Goal: Information Seeking & Learning: Learn about a topic

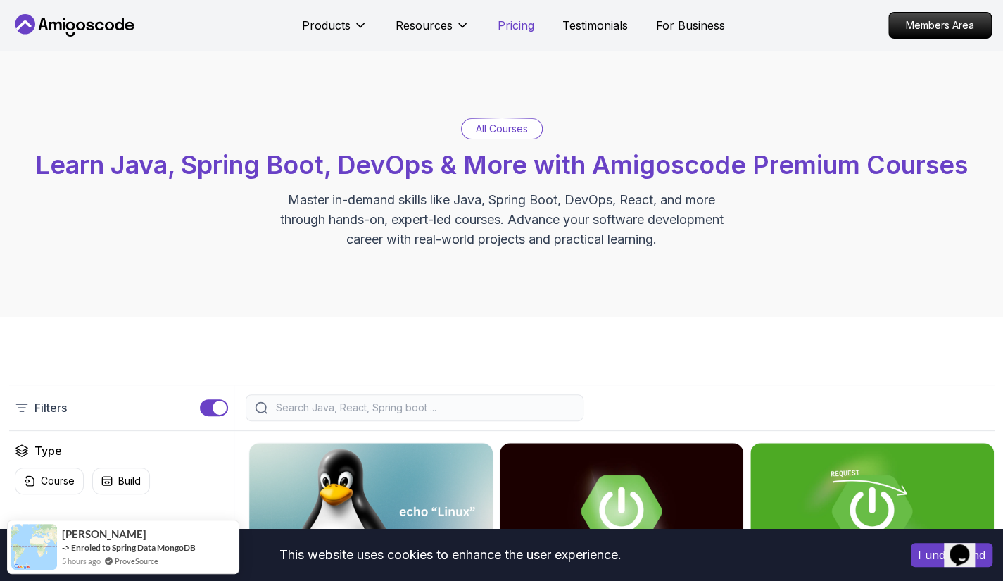
click at [513, 18] on p "Pricing" at bounding box center [516, 25] width 37 height 17
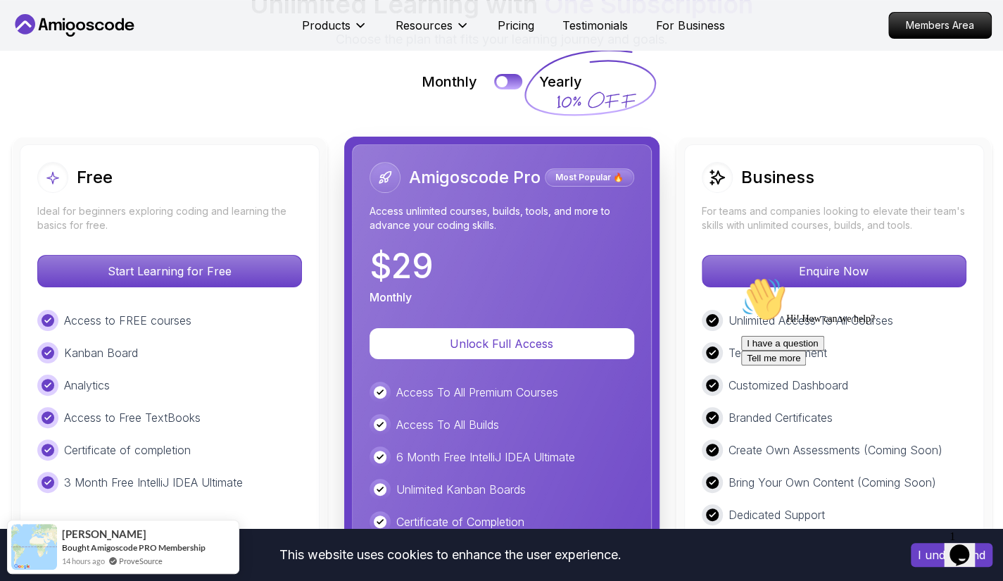
scroll to position [3217, 0]
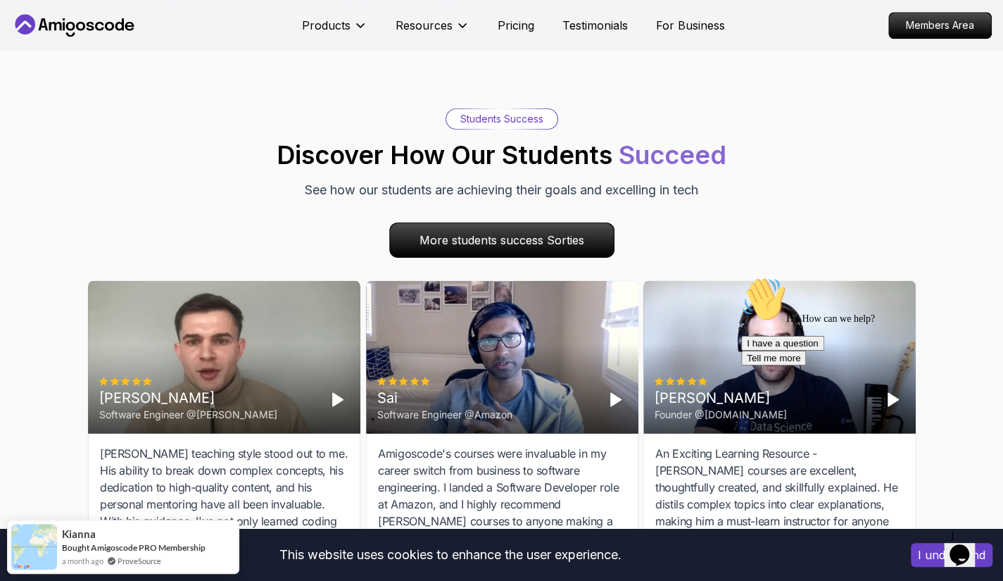
scroll to position [3863, 0]
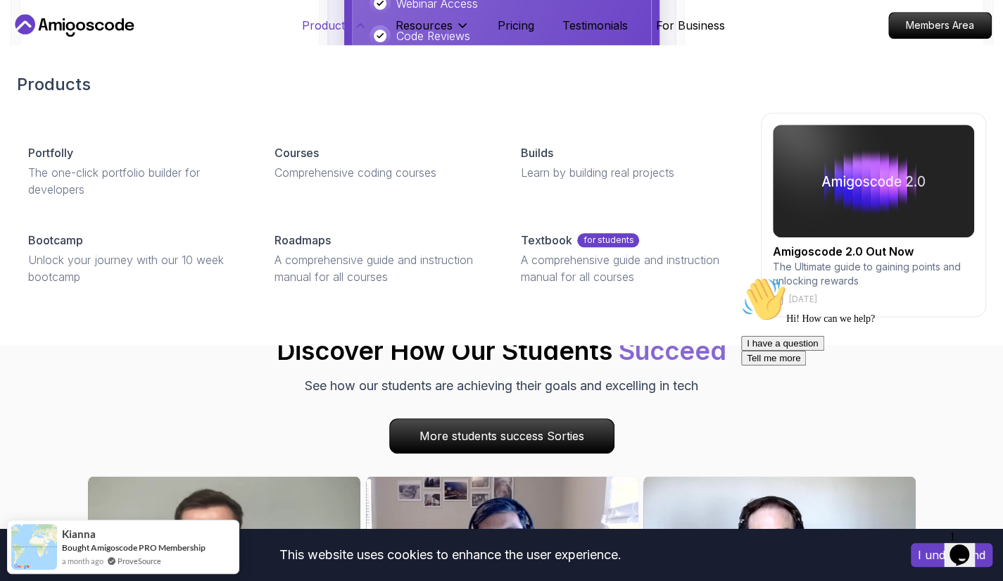
click at [350, 25] on button "Products" at bounding box center [334, 31] width 65 height 28
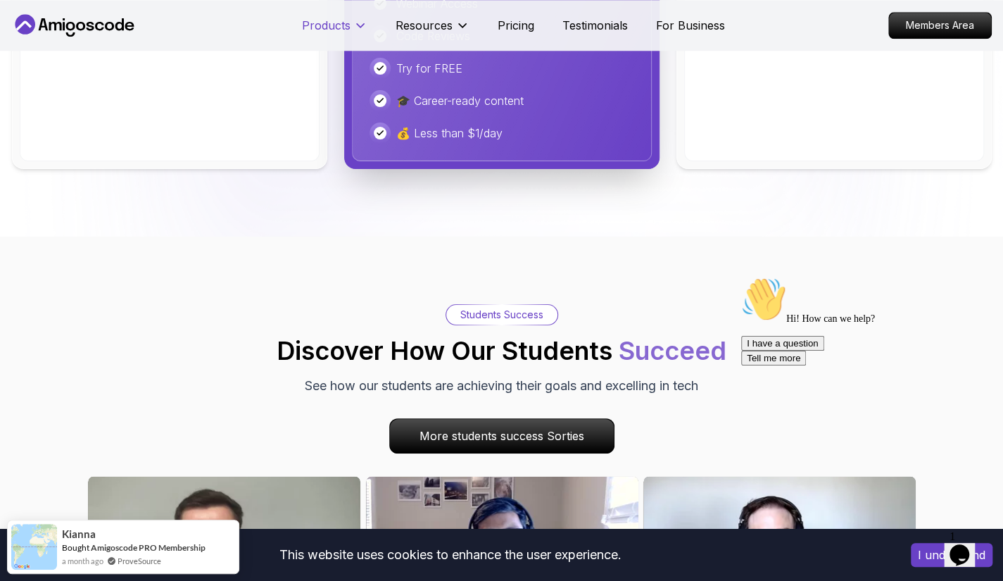
click at [350, 25] on button "Products" at bounding box center [334, 31] width 65 height 28
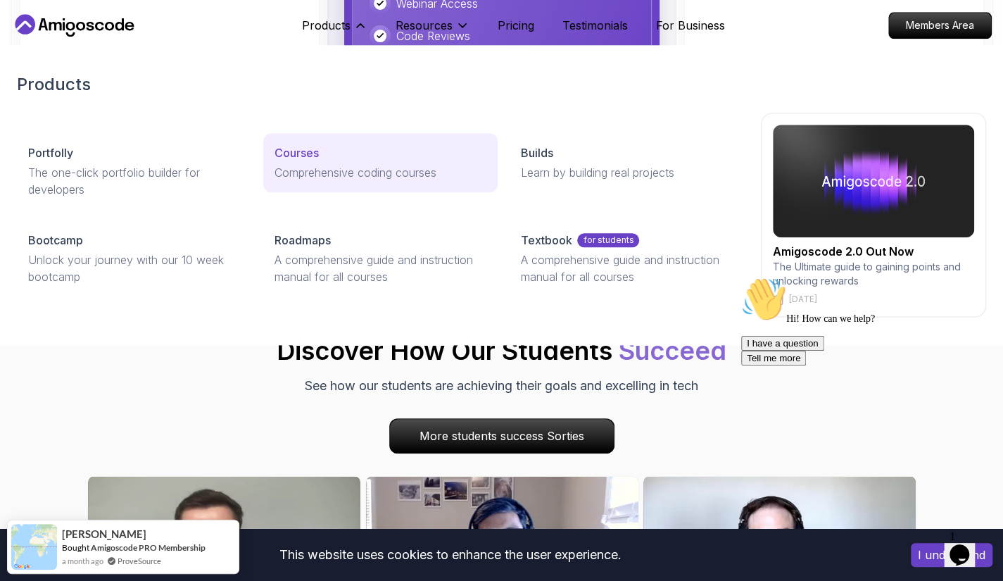
click at [322, 164] on p "Comprehensive coding courses" at bounding box center [381, 172] width 213 height 17
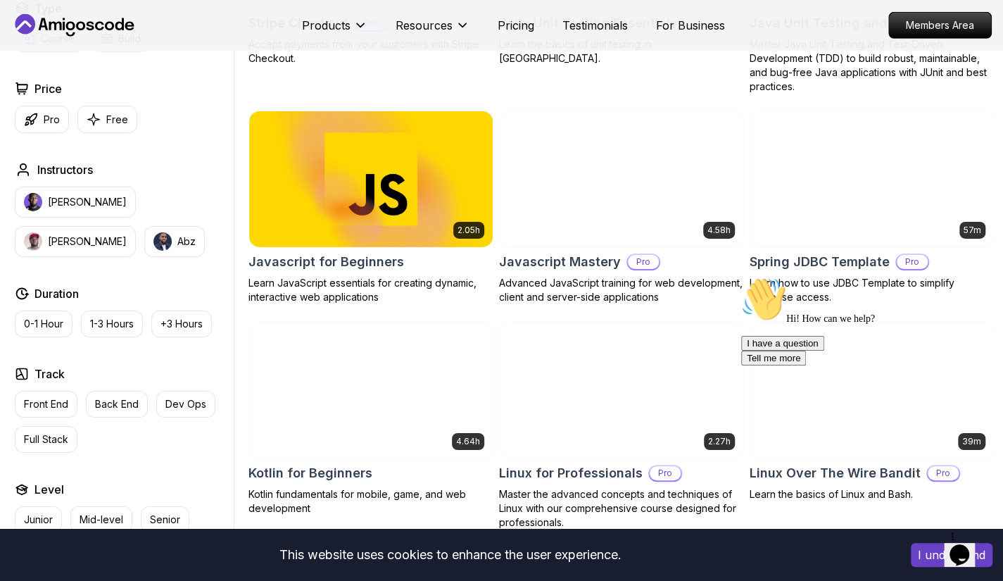
scroll to position [2570, 0]
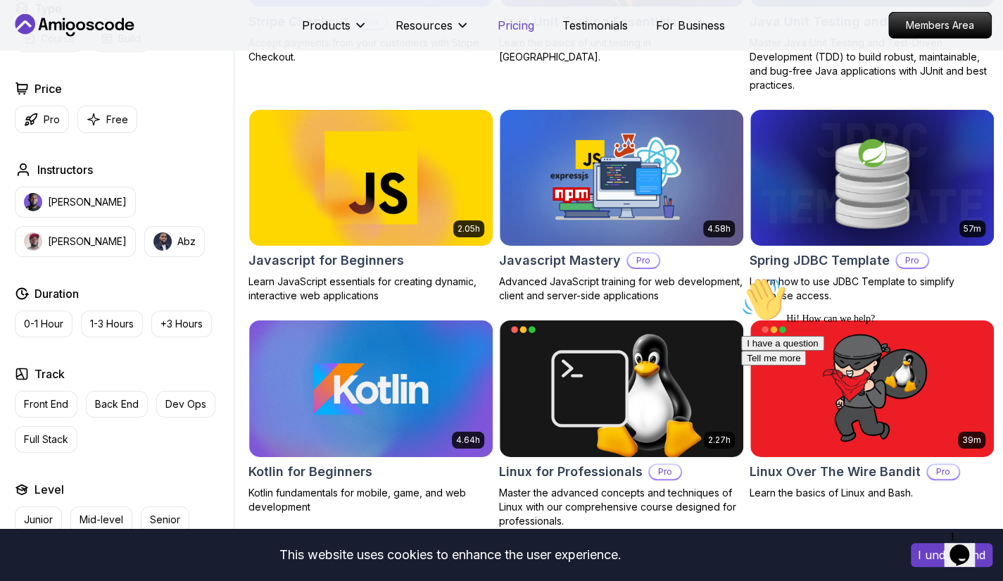
click at [508, 27] on p "Pricing" at bounding box center [516, 25] width 37 height 17
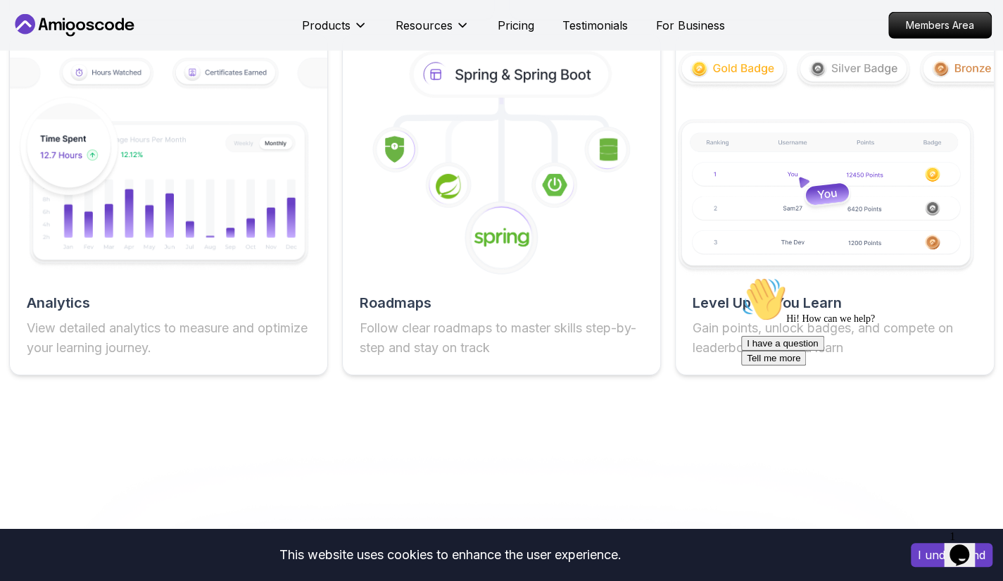
scroll to position [3010, 0]
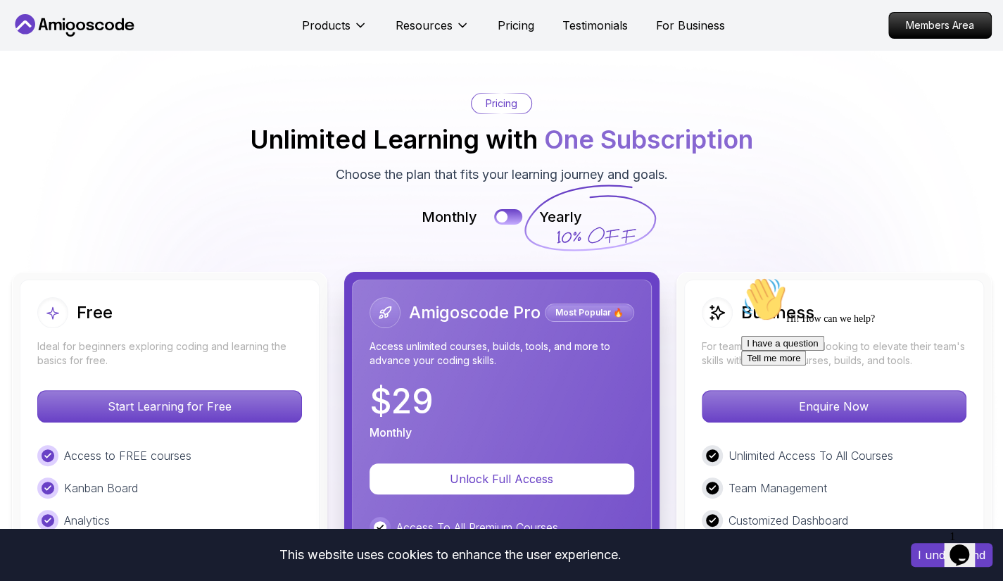
click at [597, 34] on div "Products Resources Pricing Testimonials For Business" at bounding box center [513, 25] width 423 height 28
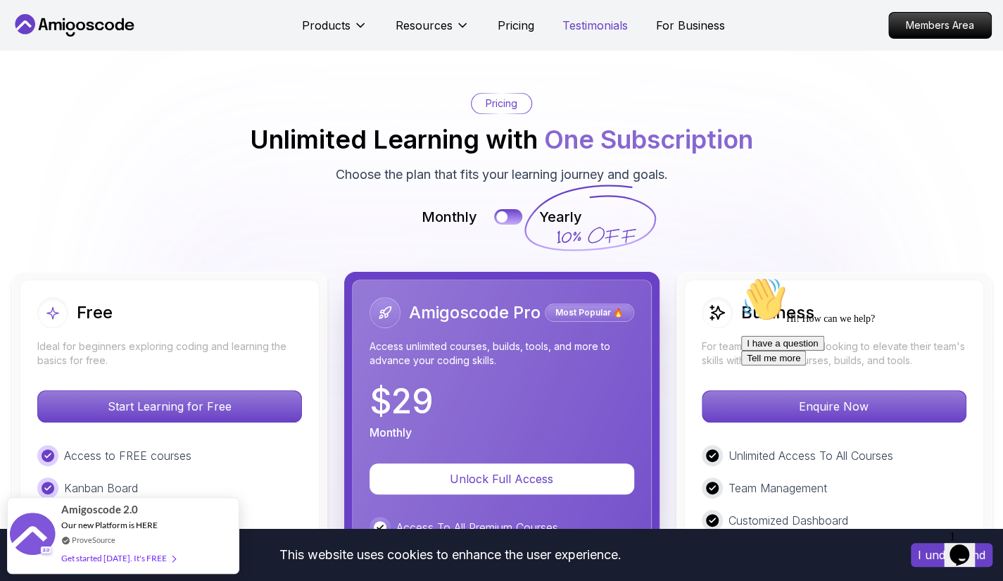
click at [584, 23] on p "Testimonials" at bounding box center [594, 25] width 65 height 17
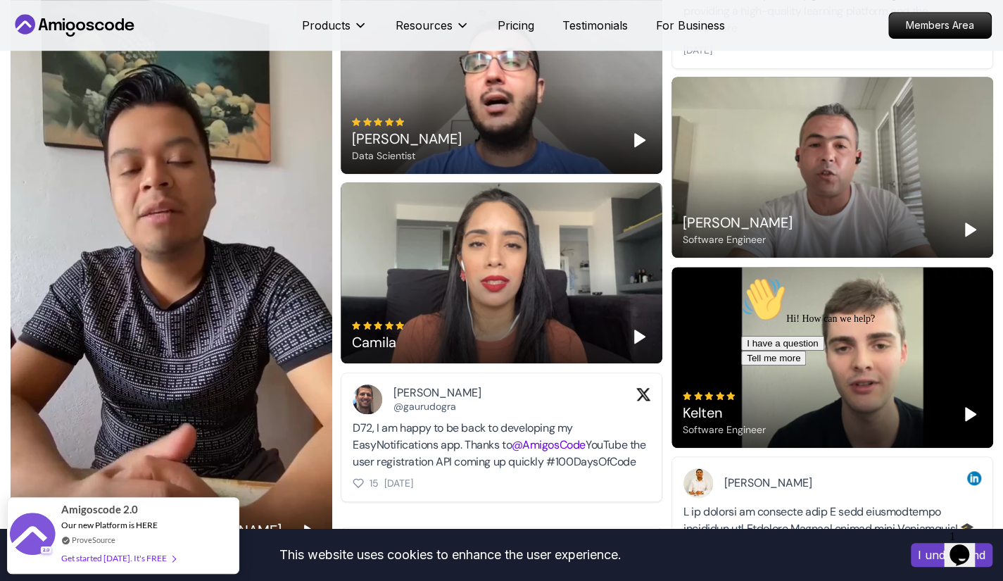
scroll to position [186, 0]
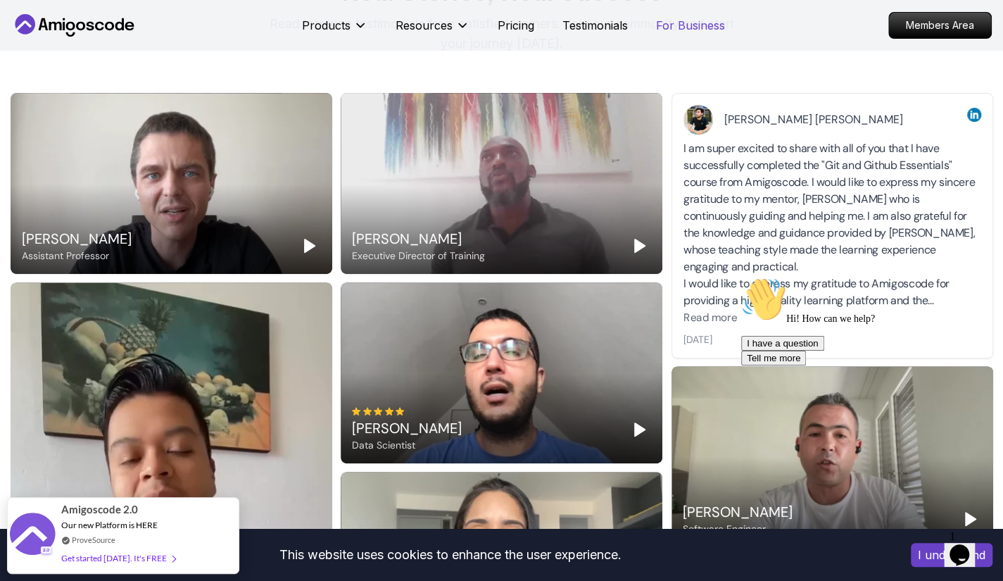
click at [661, 30] on p "For Business" at bounding box center [690, 25] width 69 height 17
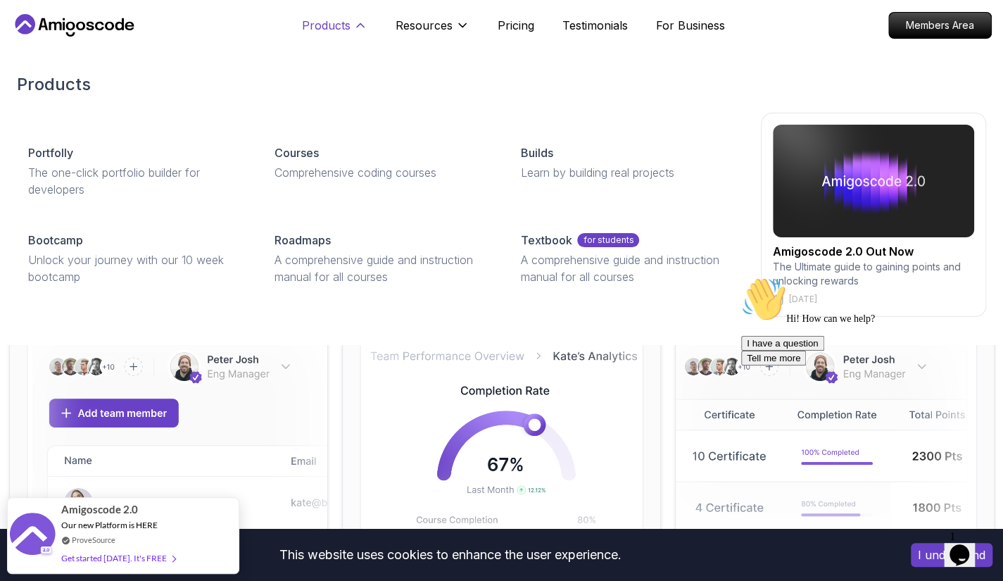
click at [356, 25] on icon at bounding box center [360, 25] width 14 height 14
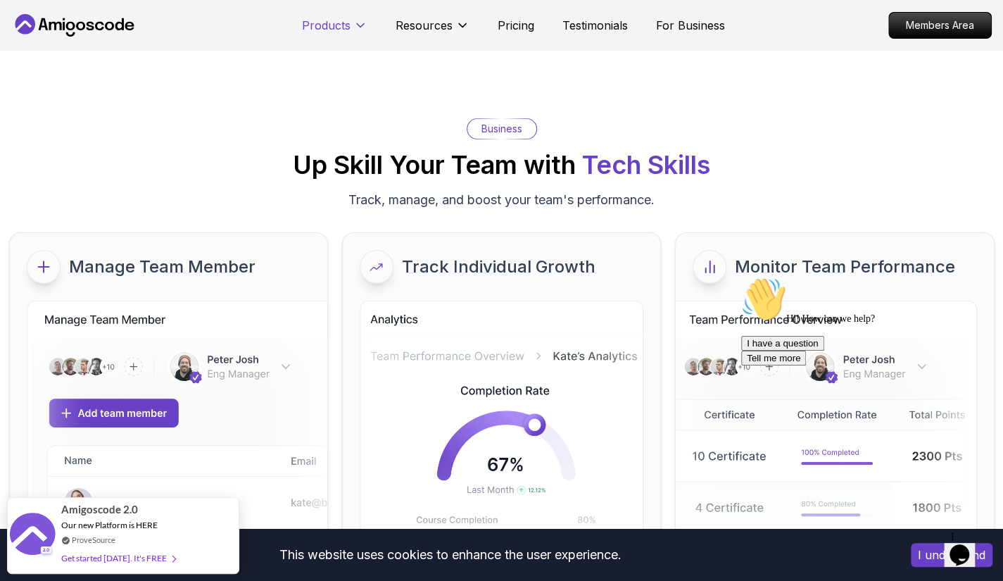
click at [356, 25] on icon at bounding box center [360, 25] width 14 height 14
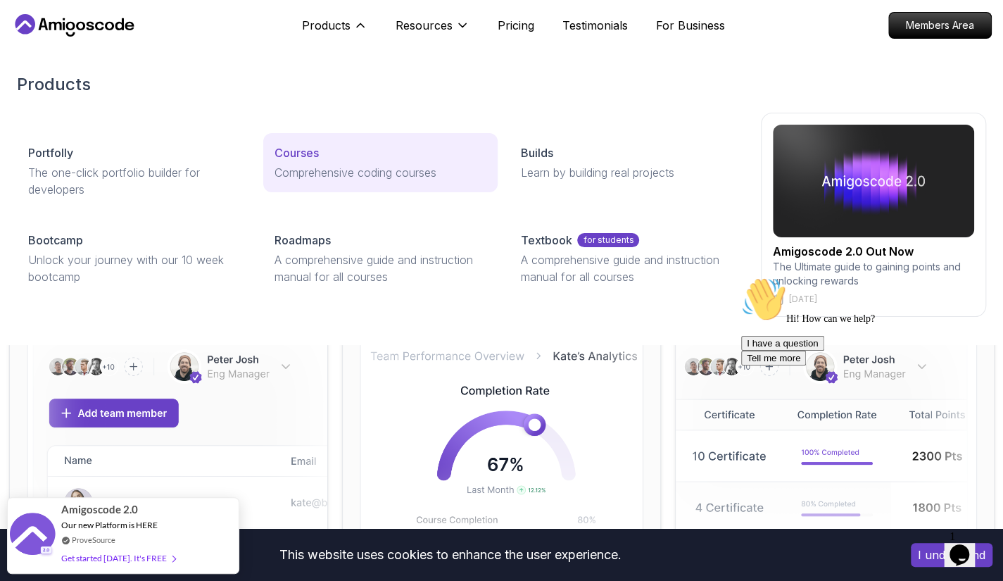
click at [310, 171] on p "Comprehensive coding courses" at bounding box center [381, 172] width 213 height 17
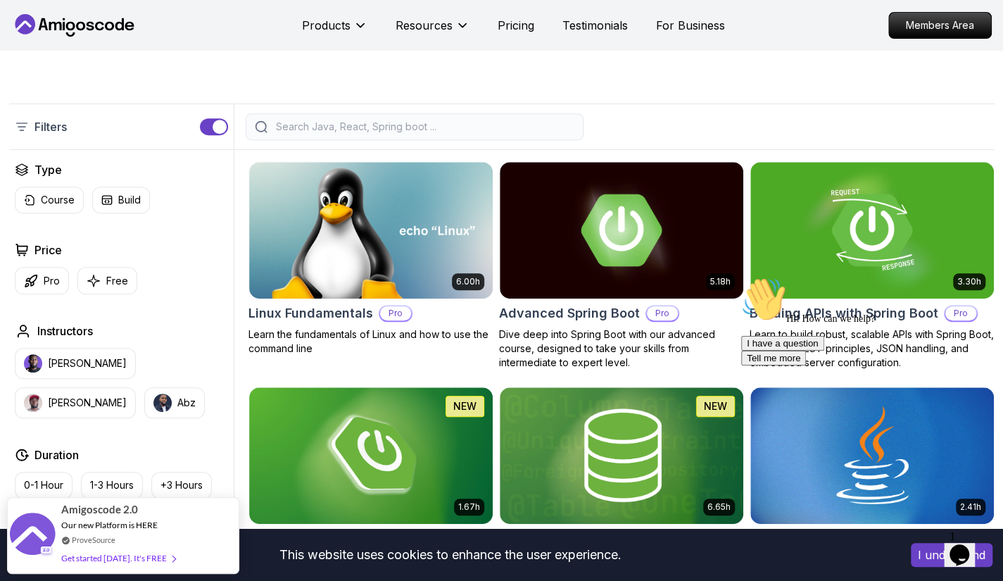
scroll to position [280, 0]
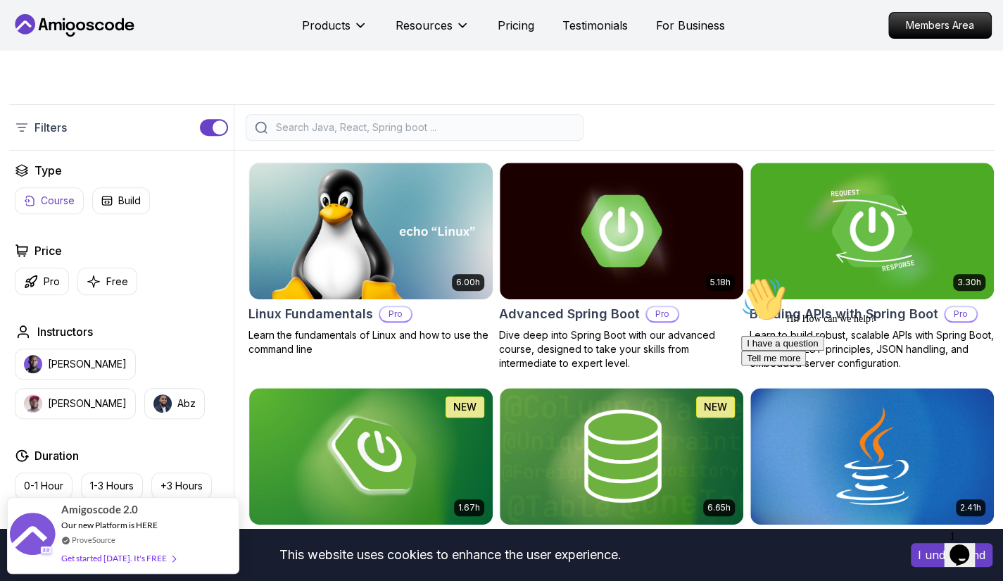
click at [62, 195] on p "Course" at bounding box center [58, 201] width 34 height 14
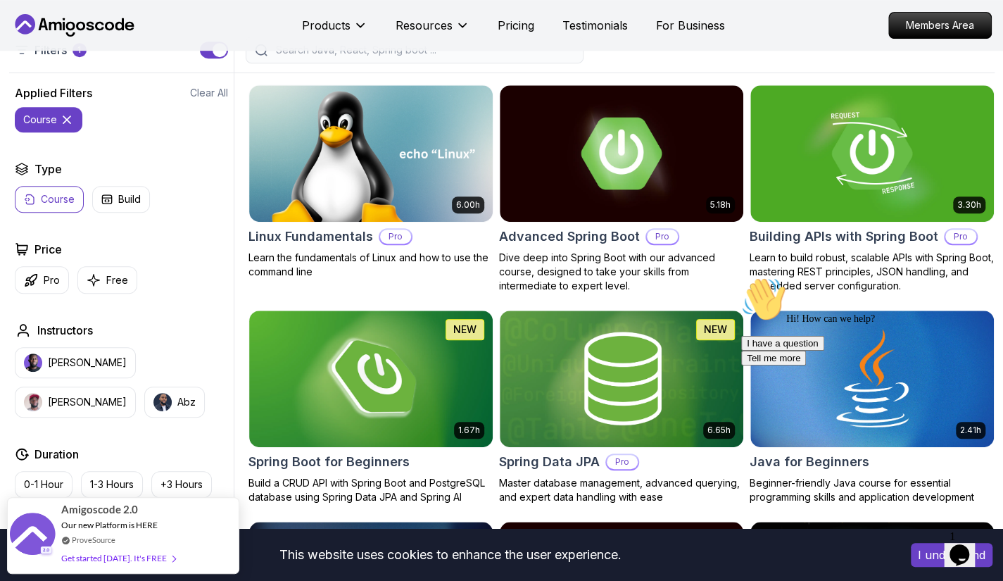
scroll to position [360, 0]
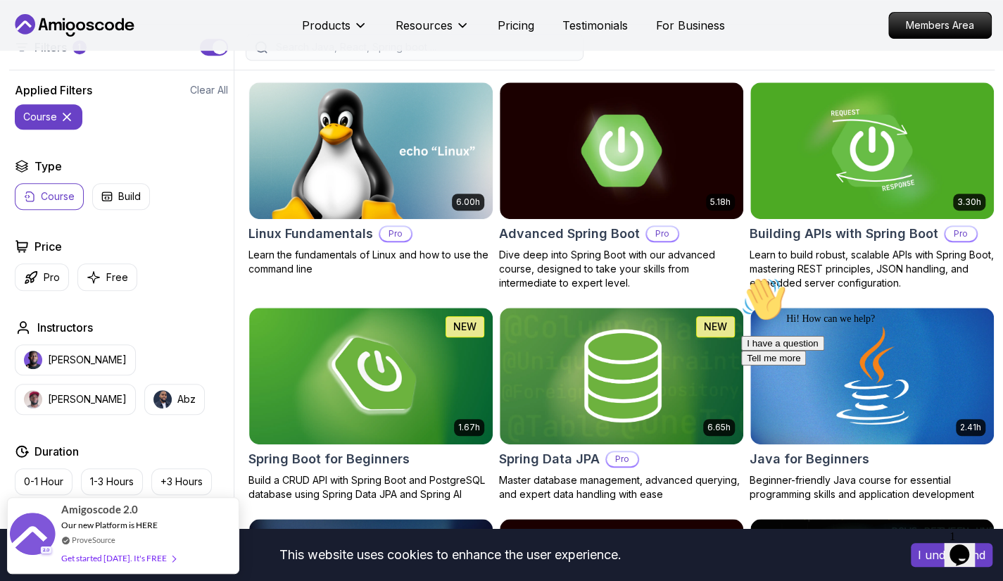
click at [66, 194] on p "Course" at bounding box center [58, 196] width 34 height 14
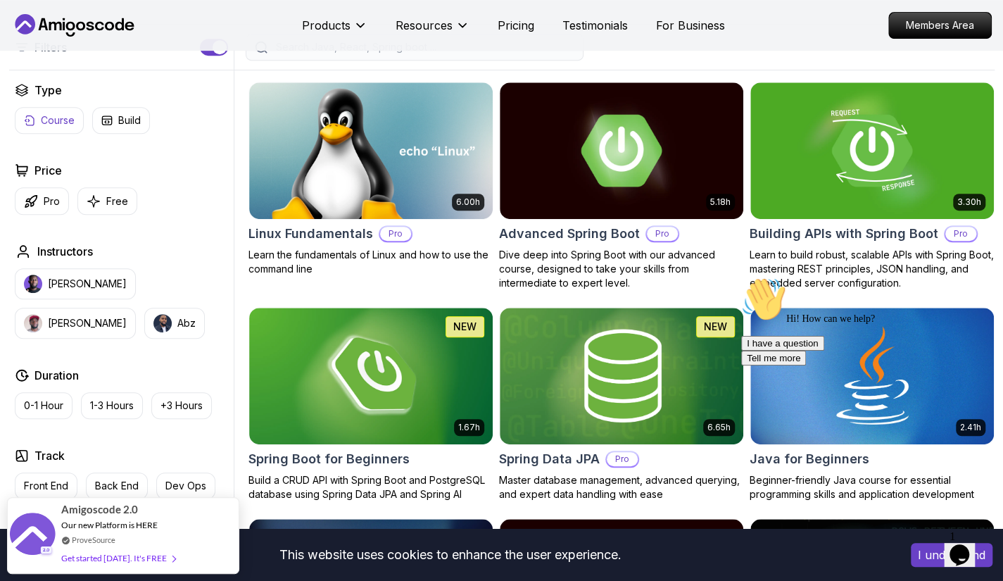
click at [63, 119] on p "Course" at bounding box center [58, 120] width 34 height 14
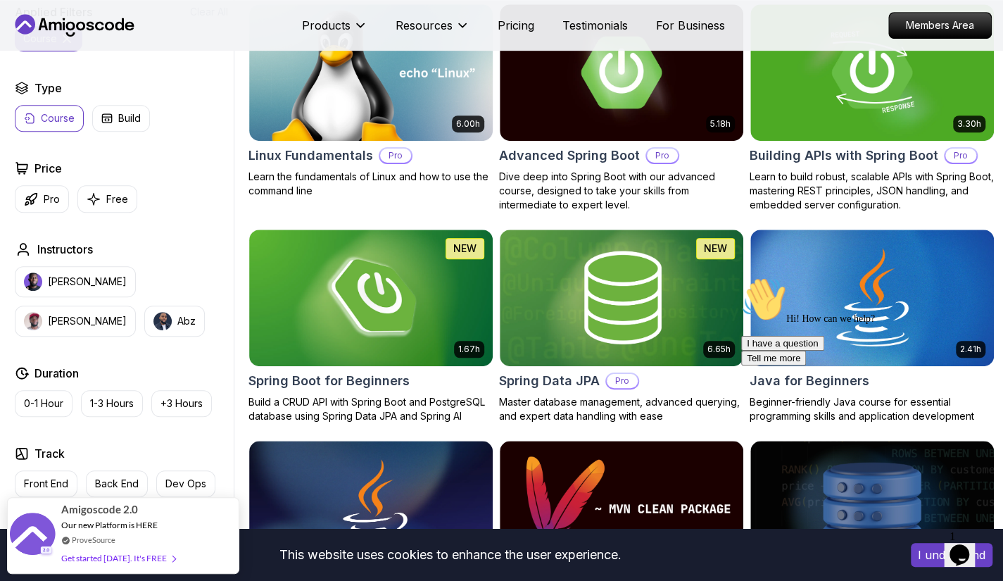
scroll to position [440, 0]
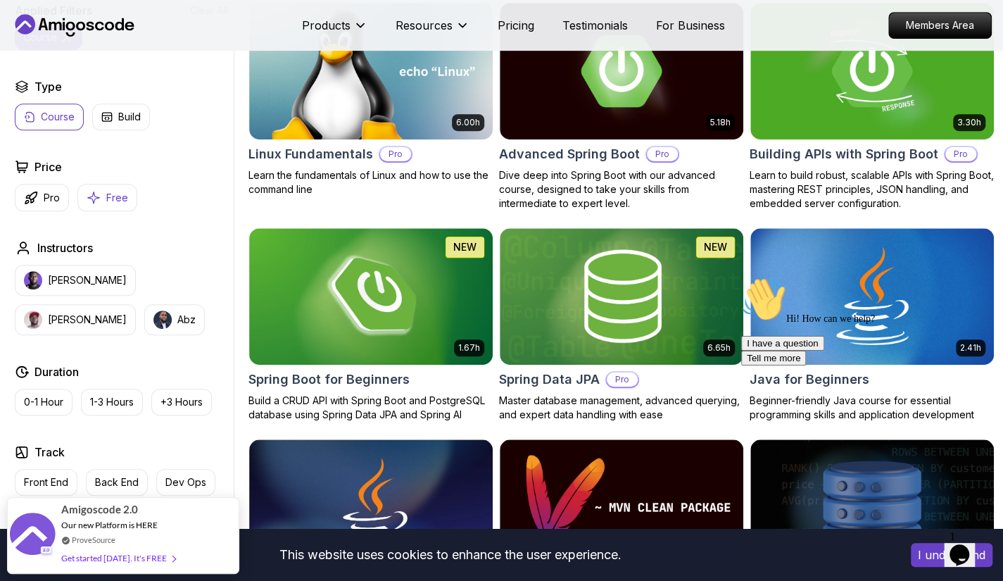
click at [106, 196] on p "Free" at bounding box center [117, 198] width 22 height 14
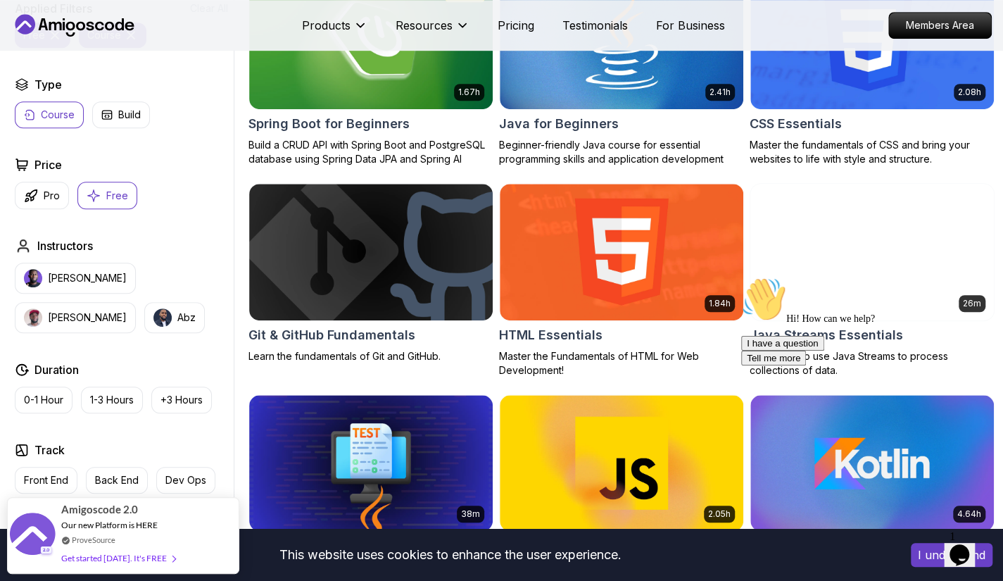
scroll to position [248, 0]
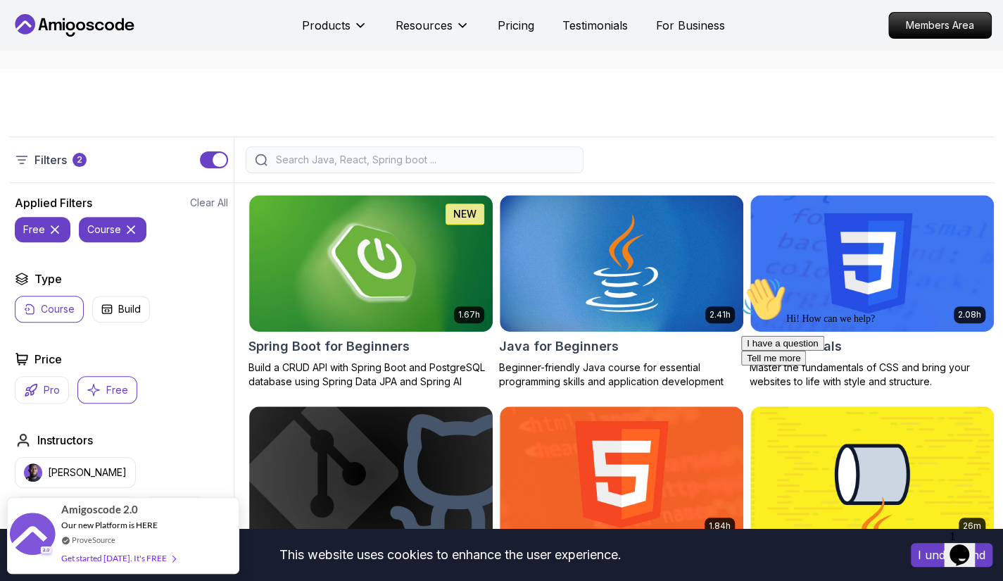
click at [49, 386] on p "Pro" at bounding box center [52, 390] width 16 height 14
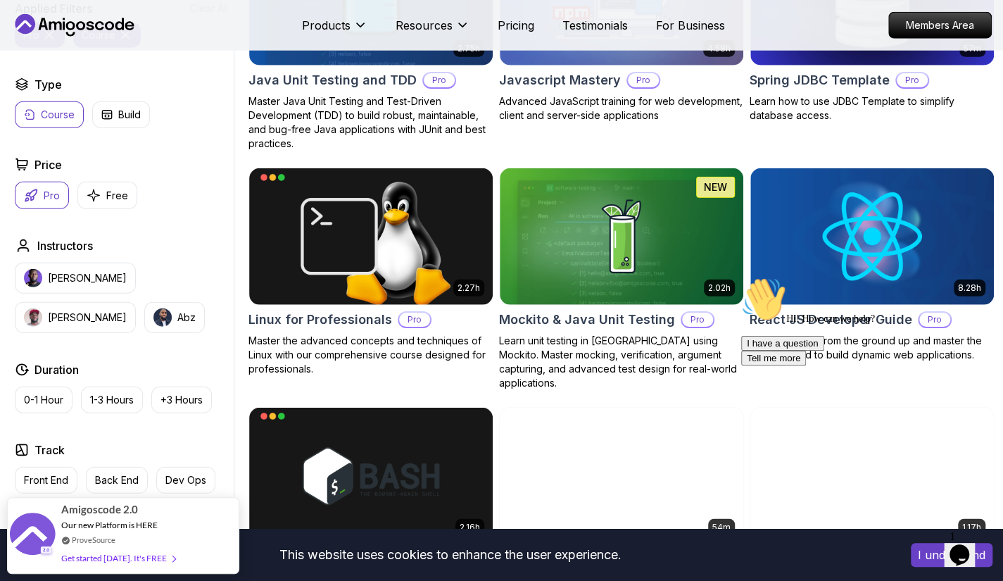
scroll to position [2090, 0]
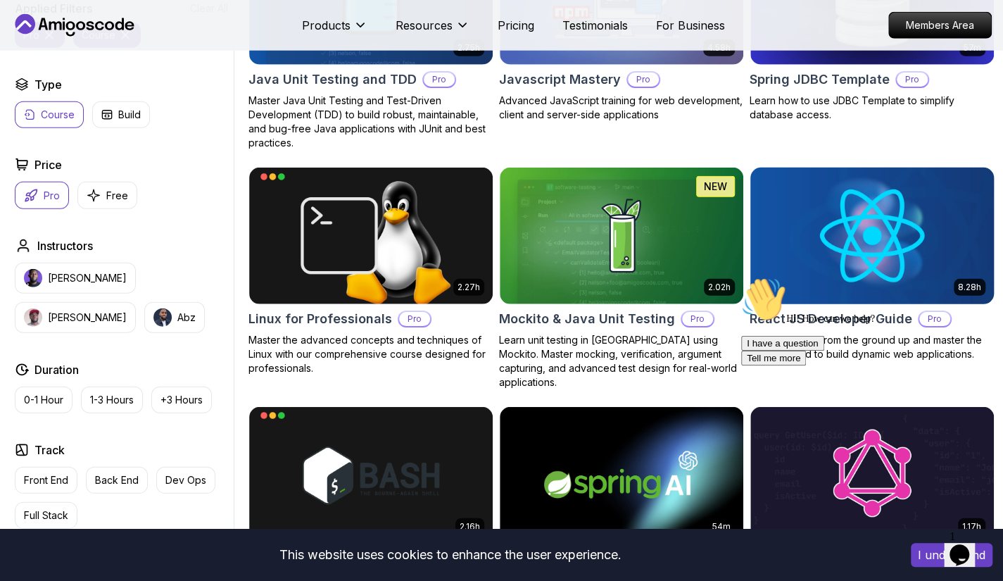
click at [836, 222] on img at bounding box center [872, 235] width 256 height 143
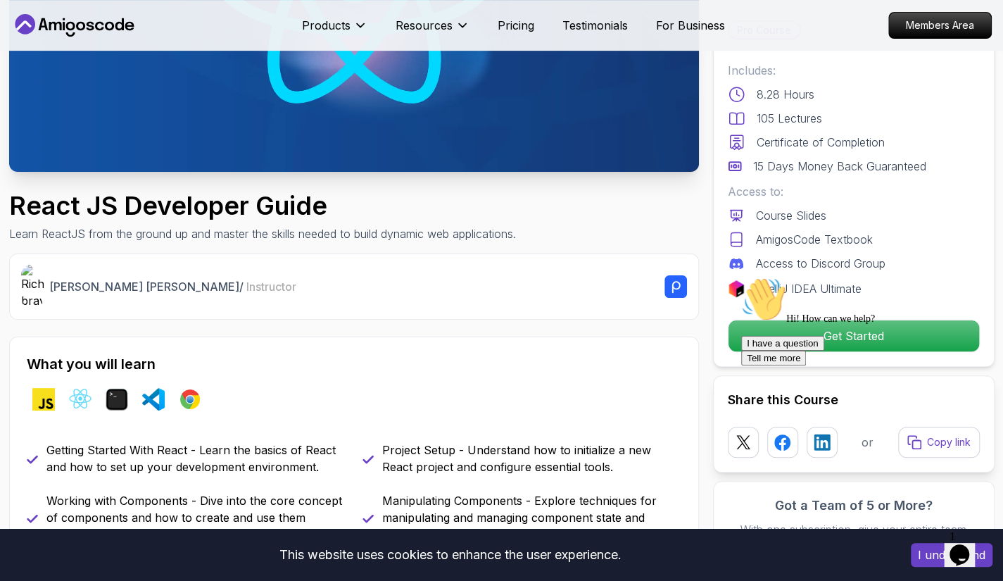
scroll to position [306, 0]
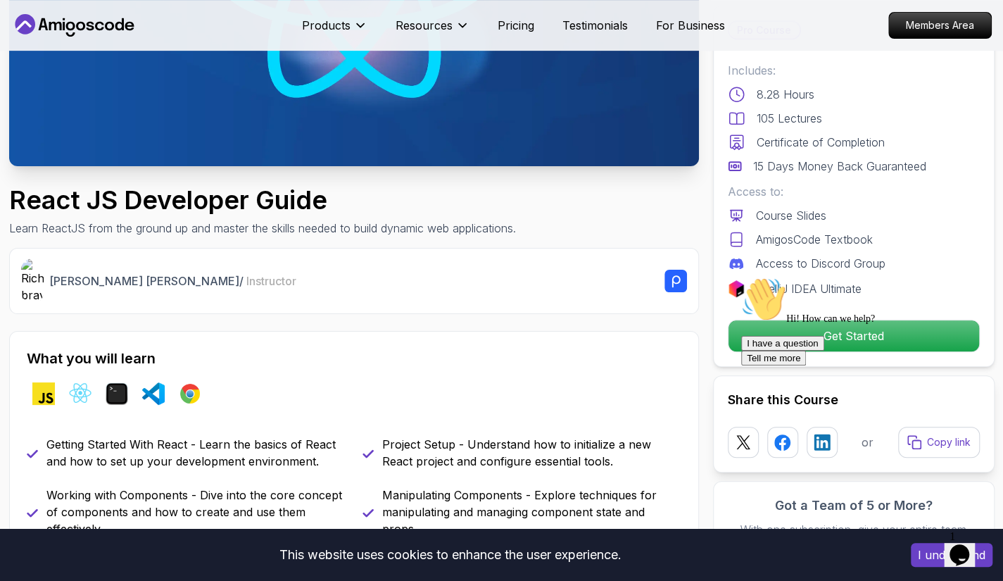
click at [741, 277] on icon "Chat attention grabber" at bounding box center [741, 277] width 0 height 0
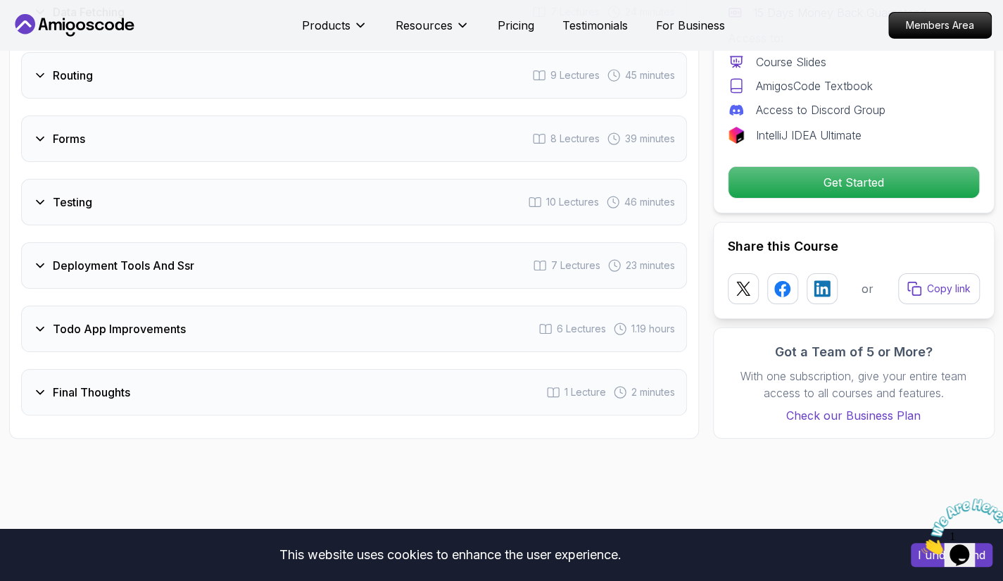
scroll to position [2691, 0]
click at [89, 206] on div "Testing 10 Lectures 46 minutes" at bounding box center [354, 201] width 666 height 46
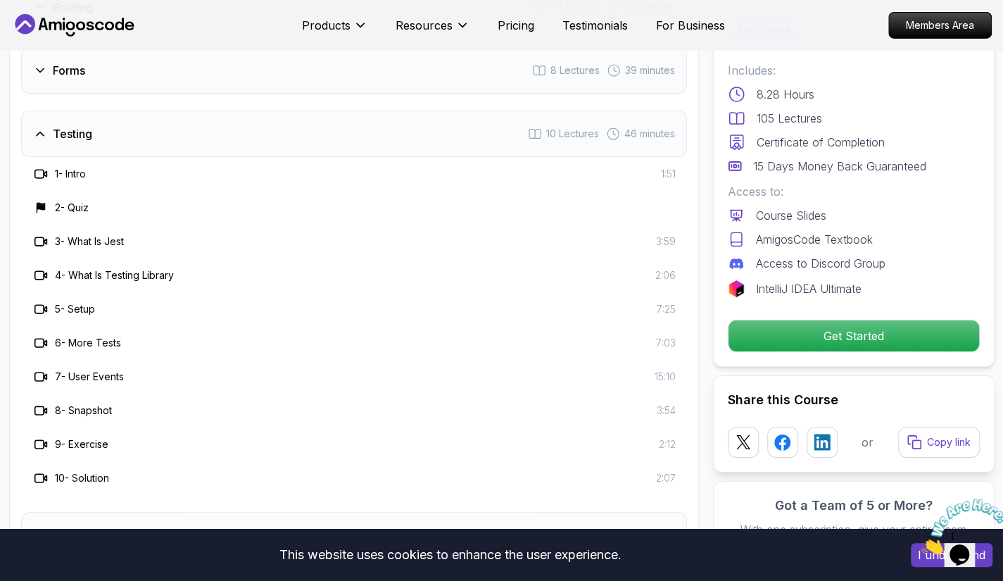
scroll to position [2624, 0]
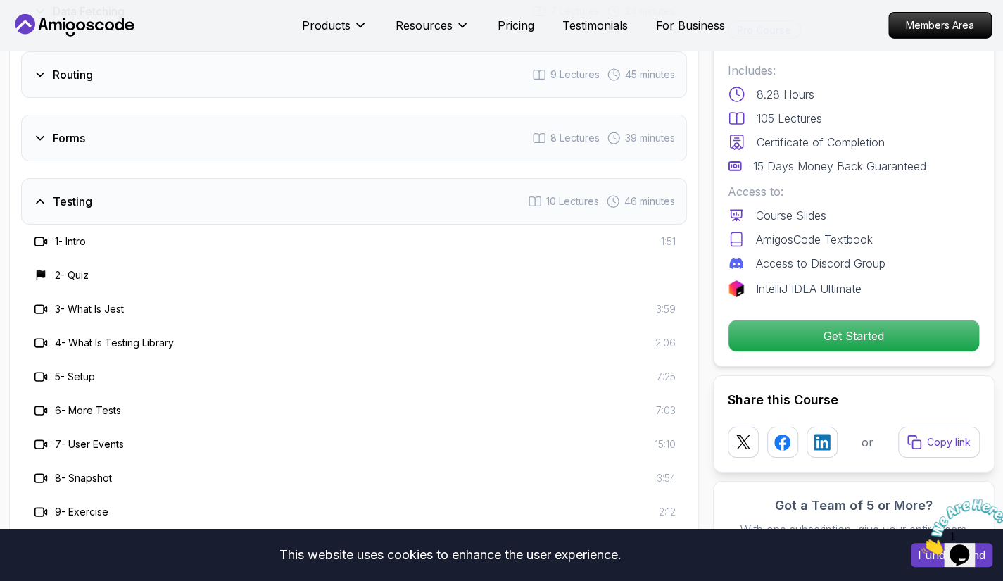
click at [124, 214] on div "Testing 10 Lectures 46 minutes" at bounding box center [354, 201] width 666 height 46
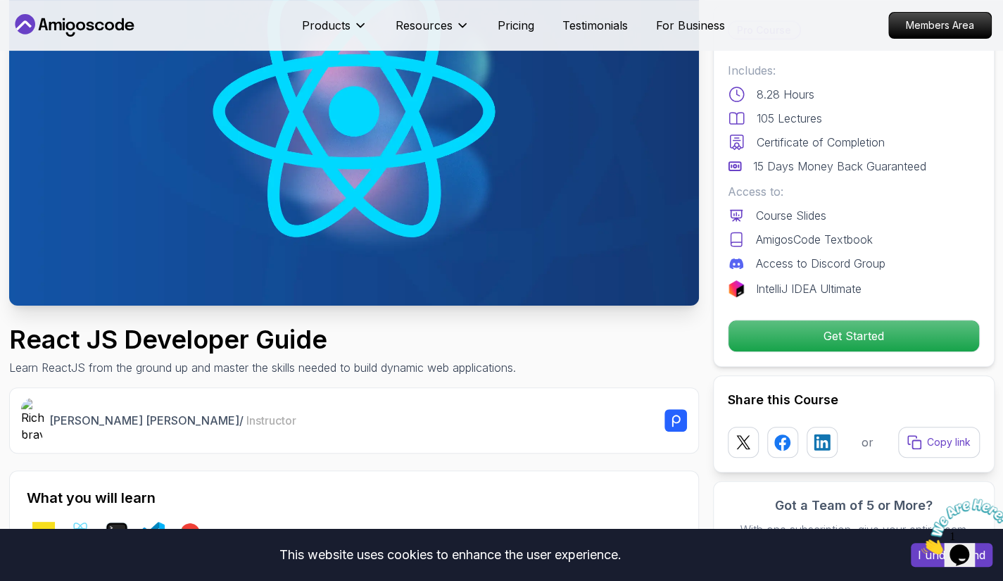
scroll to position [0, 0]
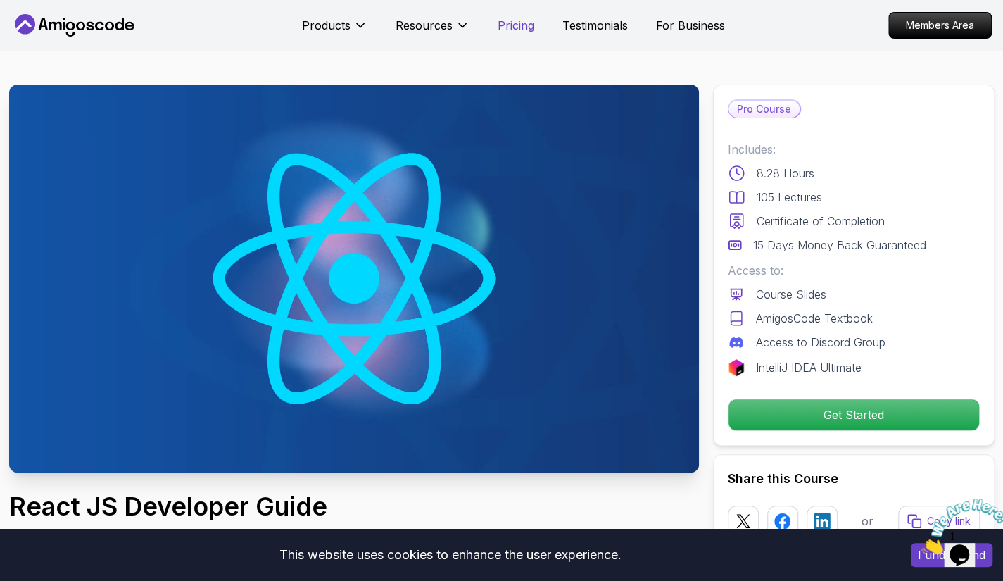
click at [514, 23] on p "Pricing" at bounding box center [516, 25] width 37 height 17
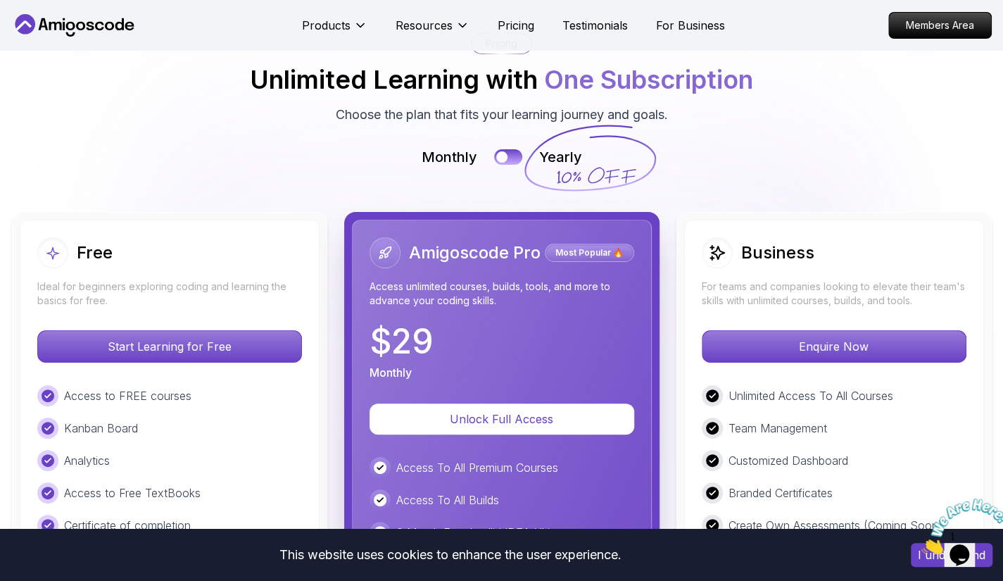
scroll to position [3057, 0]
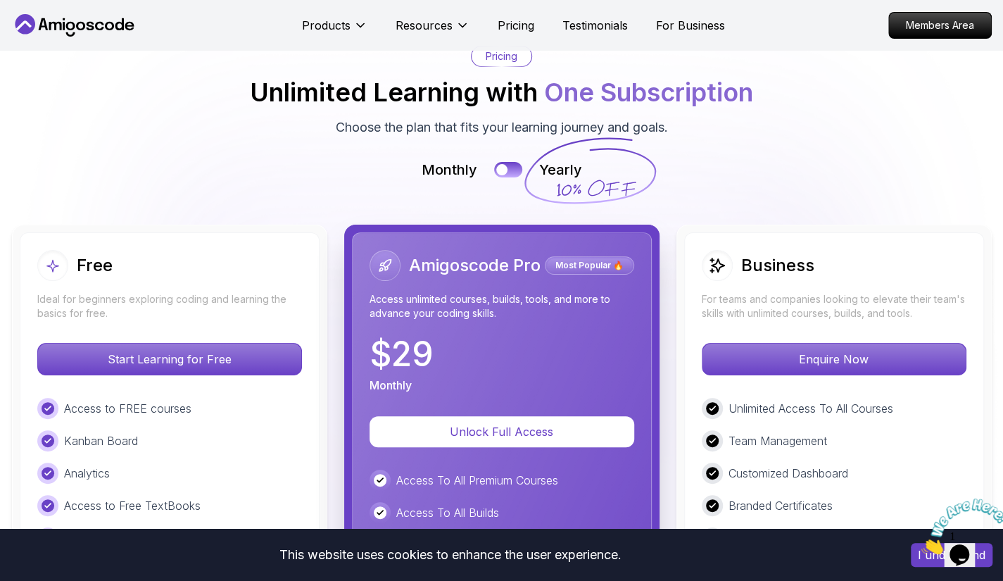
click at [568, 170] on icon at bounding box center [589, 171] width 135 height 124
click at [556, 160] on icon at bounding box center [589, 171] width 135 height 124
click at [512, 165] on button at bounding box center [508, 170] width 30 height 16
click at [512, 165] on div at bounding box center [515, 170] width 12 height 12
click at [511, 164] on button at bounding box center [508, 170] width 30 height 16
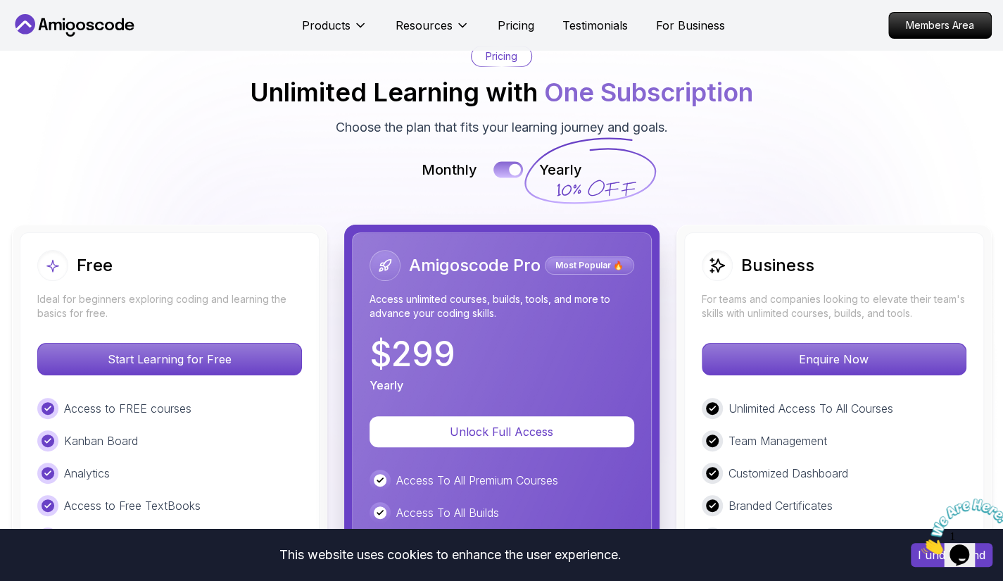
click at [511, 164] on div at bounding box center [515, 170] width 12 height 12
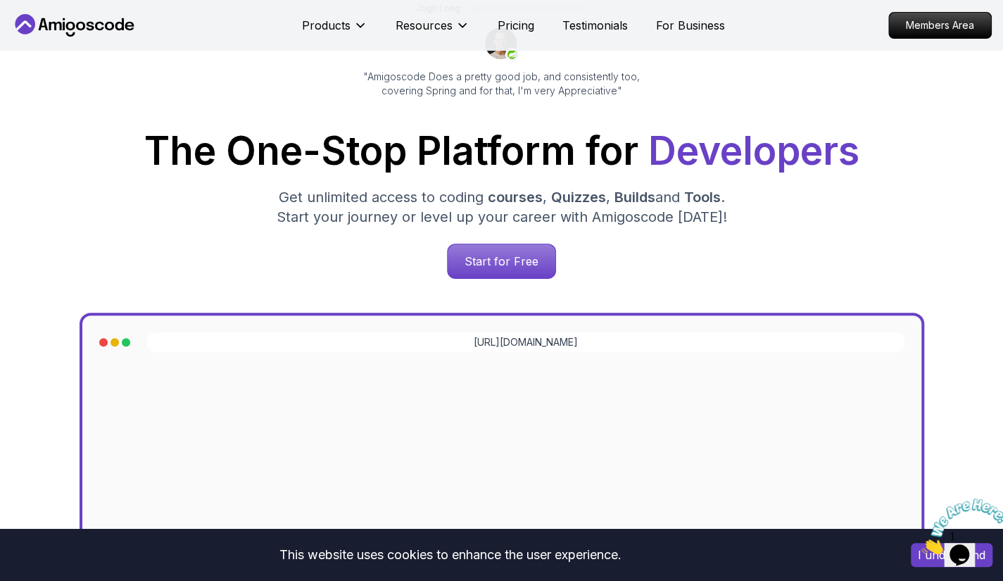
scroll to position [34, 0]
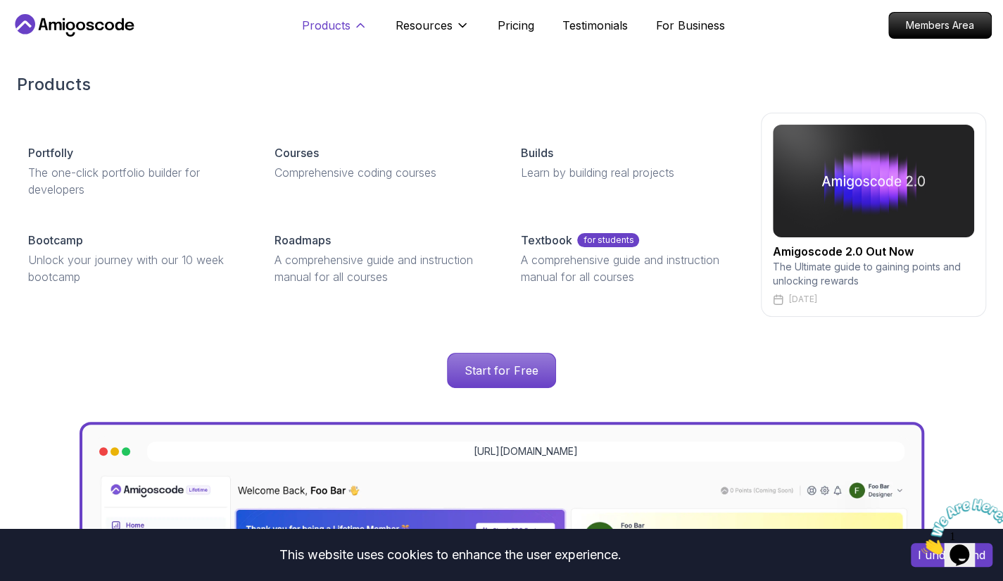
click at [336, 18] on p "Products" at bounding box center [326, 25] width 49 height 17
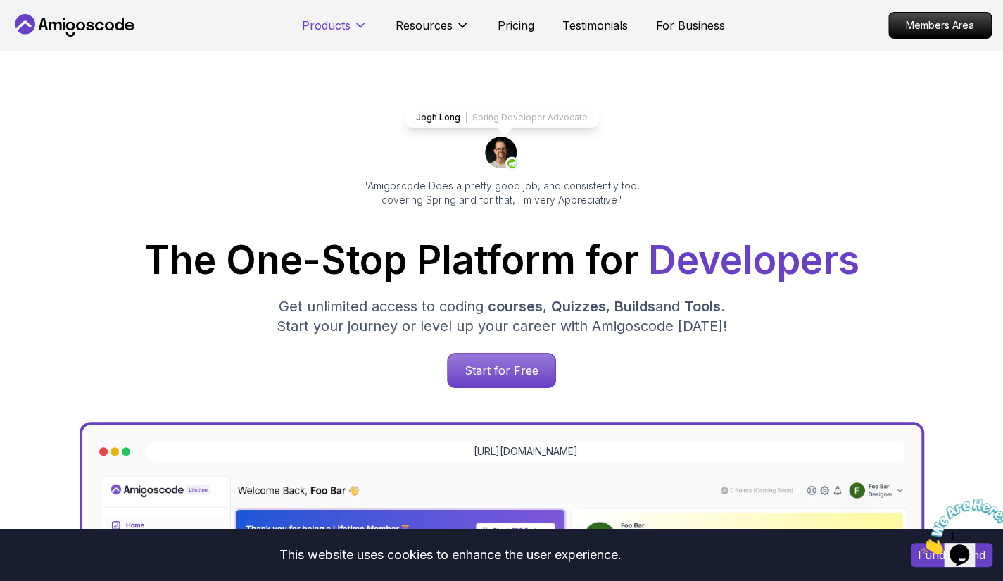
click at [336, 18] on p "Products" at bounding box center [326, 25] width 49 height 17
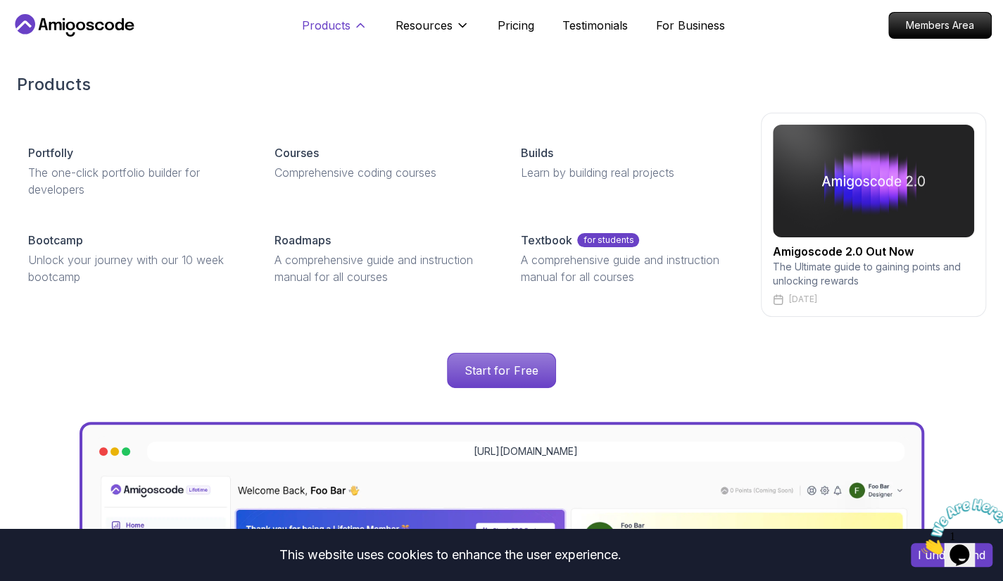
click at [336, 18] on p "Products" at bounding box center [326, 25] width 49 height 17
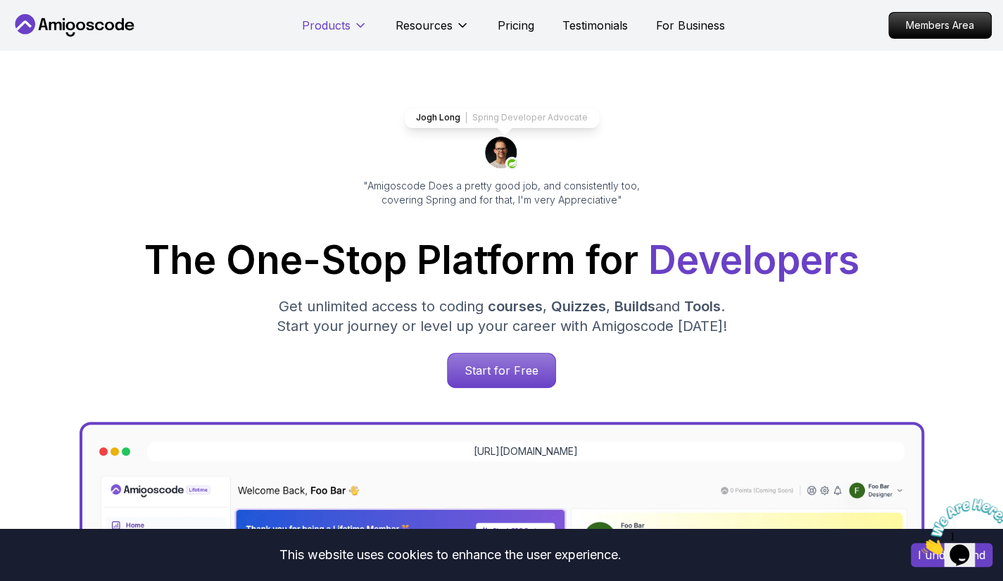
click at [336, 18] on p "Products" at bounding box center [326, 25] width 49 height 17
